Goal: Check status

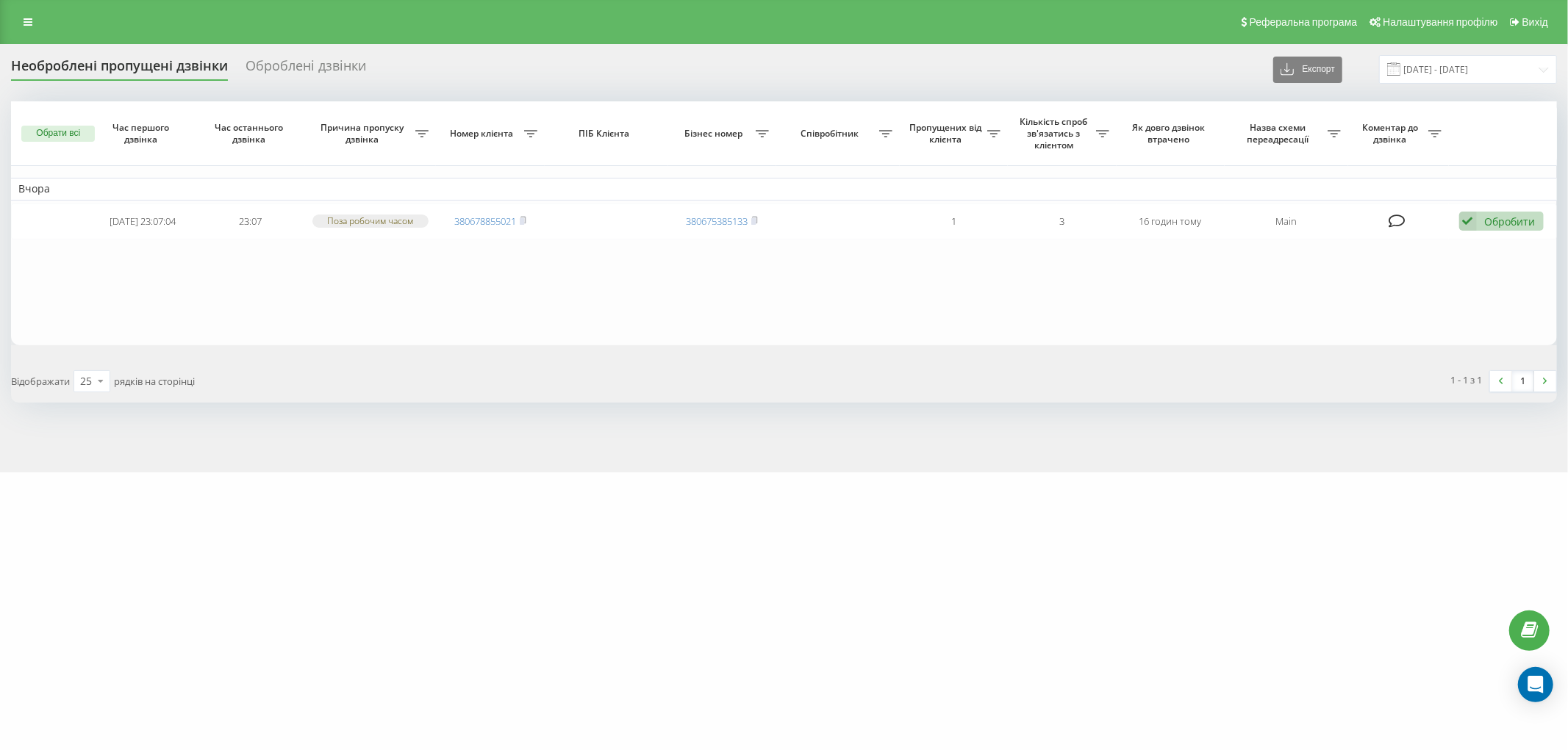
click at [91, 64] on div "Необроблені пропущені дзвінки" at bounding box center [119, 69] width 217 height 23
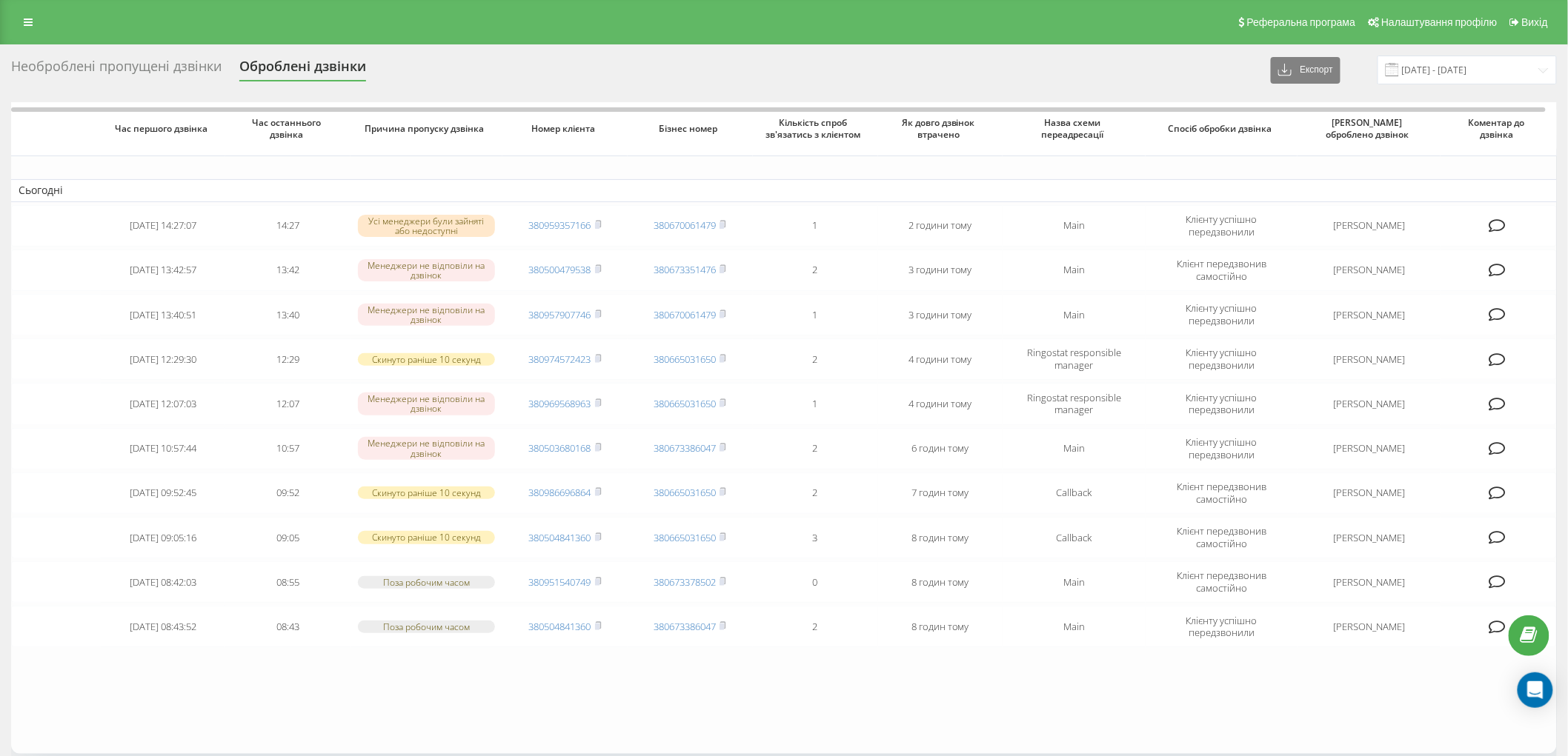
click at [142, 67] on div "Необроблені пропущені дзвінки" at bounding box center [116, 70] width 210 height 23
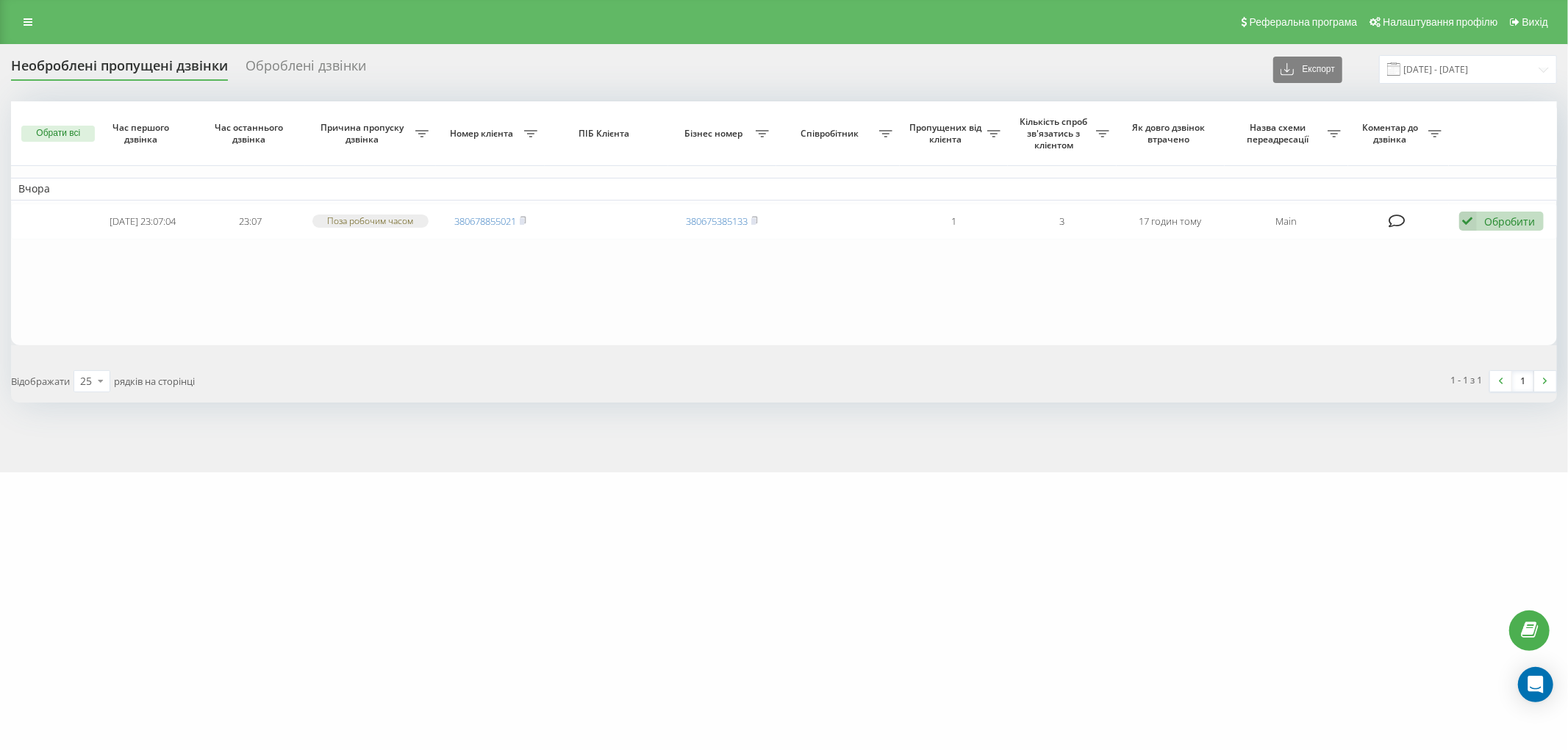
click at [123, 77] on div "Необроблені пропущені дзвінки" at bounding box center [119, 69] width 217 height 23
click at [125, 64] on div "Необроблені пропущені дзвінки" at bounding box center [119, 69] width 217 height 23
